Goal: Task Accomplishment & Management: Use online tool/utility

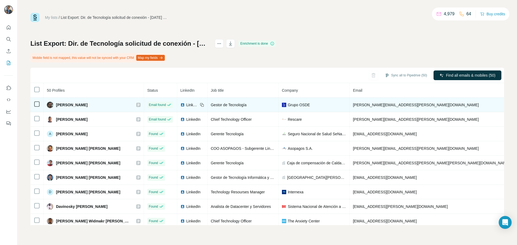
scroll to position [20, 0]
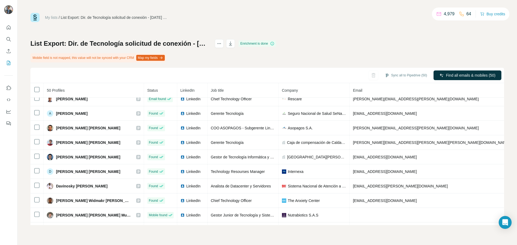
click at [366, 43] on div "List Export: Dir. de Tecnología solicitud de conexión - 19/08/2025 00:31 Enrich…" at bounding box center [267, 132] width 474 height 186
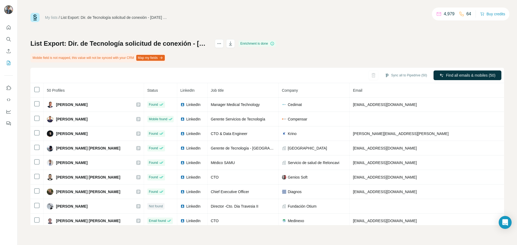
scroll to position [171, 0]
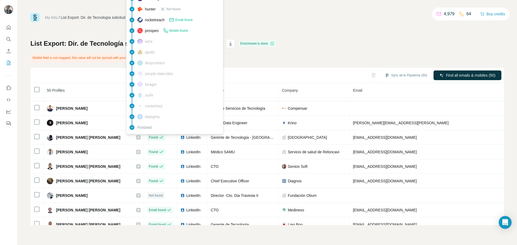
click at [147, 30] on span "prospeo" at bounding box center [152, 30] width 14 height 5
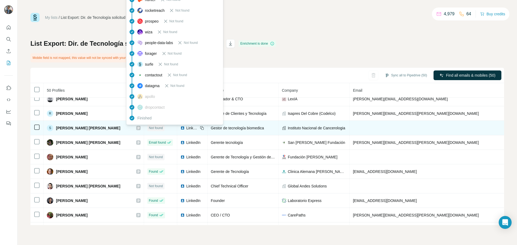
scroll to position [85, 0]
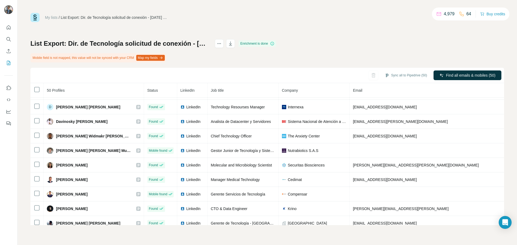
click at [330, 41] on div "List Export: Dir. de Tecnología solicitud de conexión - 19/08/2025 00:31 Enrich…" at bounding box center [267, 132] width 474 height 186
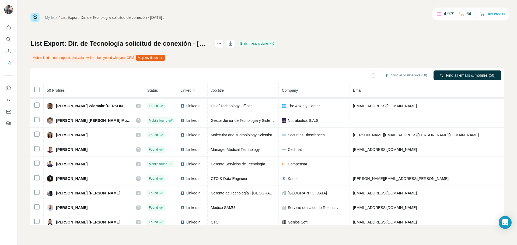
scroll to position [0, 0]
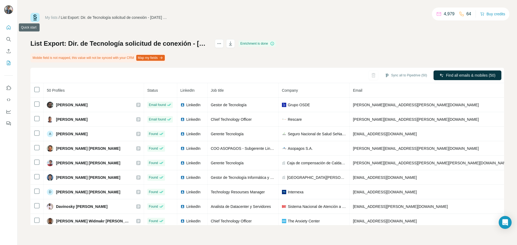
click at [9, 27] on icon "Quick start" at bounding box center [8, 27] width 5 height 5
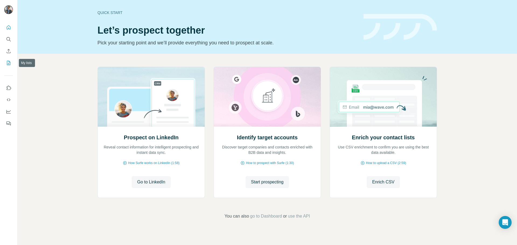
click at [11, 60] on button "My lists" at bounding box center [8, 63] width 9 height 10
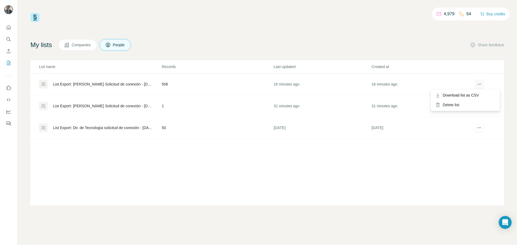
click at [479, 86] on icon "actions" at bounding box center [479, 84] width 5 height 5
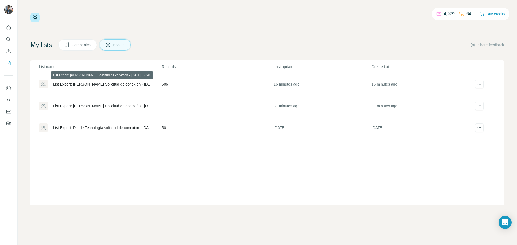
click at [120, 85] on div "List Export: [PERSON_NAME] Solicitud de conexión - [DATE] 17:20" at bounding box center [103, 84] width 100 height 5
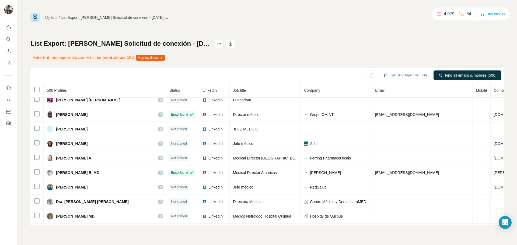
scroll to position [398, 0]
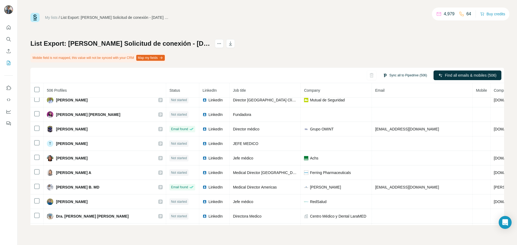
click at [395, 75] on button "Sync all to Pipedrive (506)" at bounding box center [405, 75] width 52 height 8
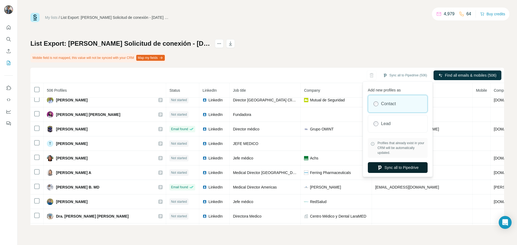
click at [393, 170] on button "Sync all to Pipedrive" at bounding box center [398, 167] width 60 height 11
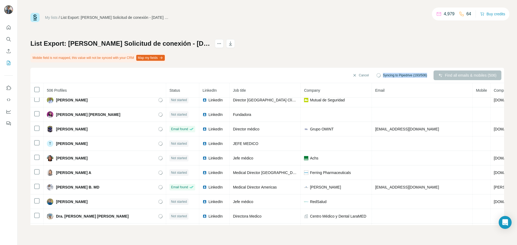
drag, startPoint x: 378, startPoint y: 73, endPoint x: 428, endPoint y: 72, distance: 49.6
click at [428, 72] on div "Syncing to Pipedrive (193/506)" at bounding box center [402, 76] width 58 height 10
drag, startPoint x: 378, startPoint y: 74, endPoint x: 411, endPoint y: 79, distance: 33.0
click at [411, 79] on div "Syncing to Pipedrive (203/506)" at bounding box center [402, 76] width 58 height 10
copy span "Syncing to Pipedrive"
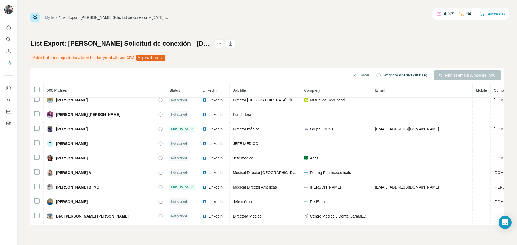
click at [210, 42] on h1 "List Export: [PERSON_NAME] Solicitud de conexión - [DATE] 17:20" at bounding box center [120, 43] width 180 height 9
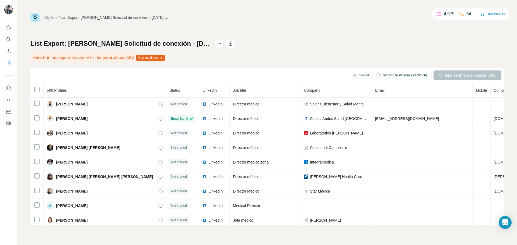
scroll to position [0, 0]
click at [165, 58] on button "Map my fields" at bounding box center [150, 58] width 29 height 6
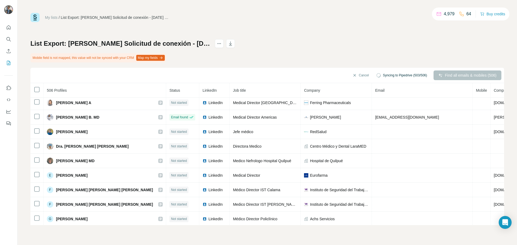
scroll to position [468, 0]
